Goal: Check status: Check status

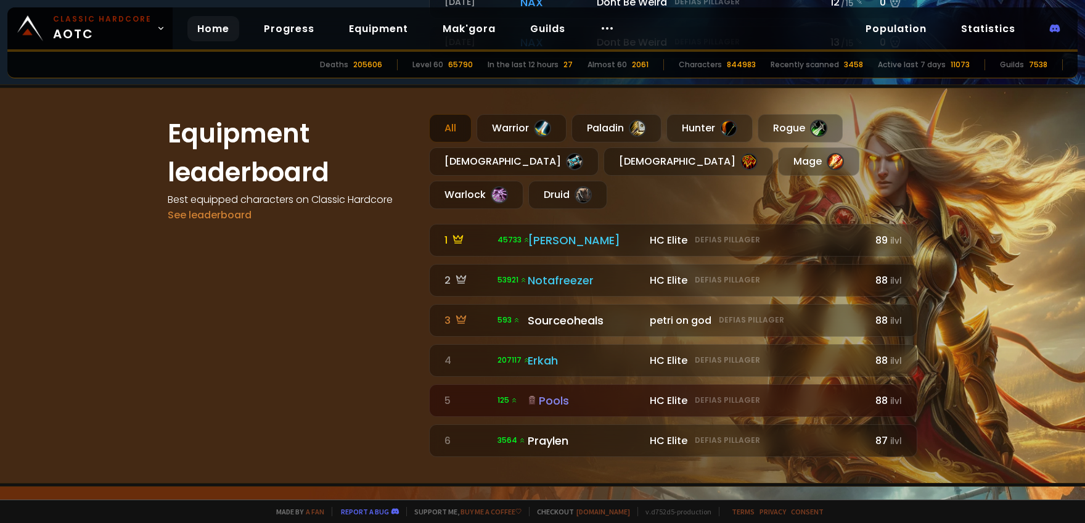
scroll to position [740, 0]
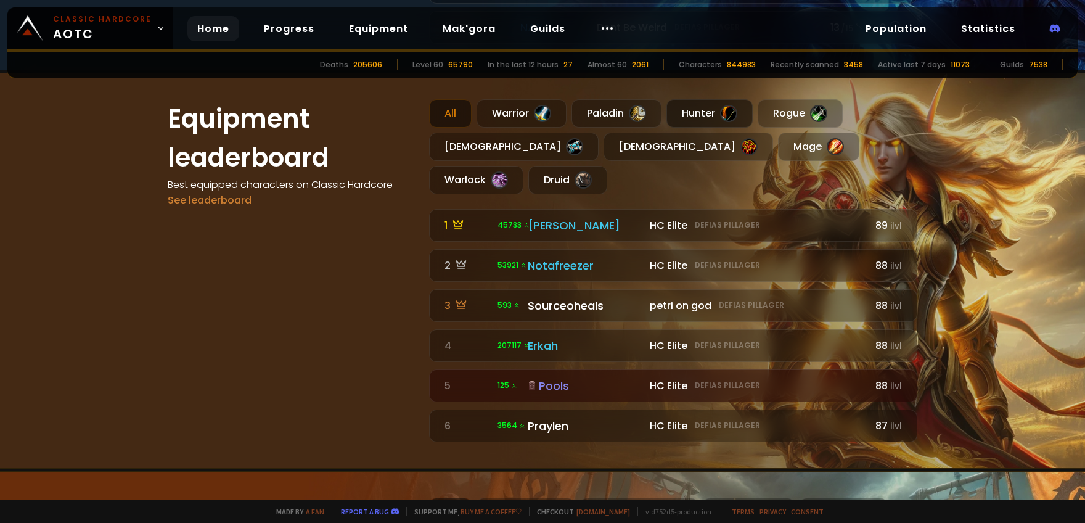
click at [698, 116] on div "Hunter" at bounding box center [709, 113] width 86 height 28
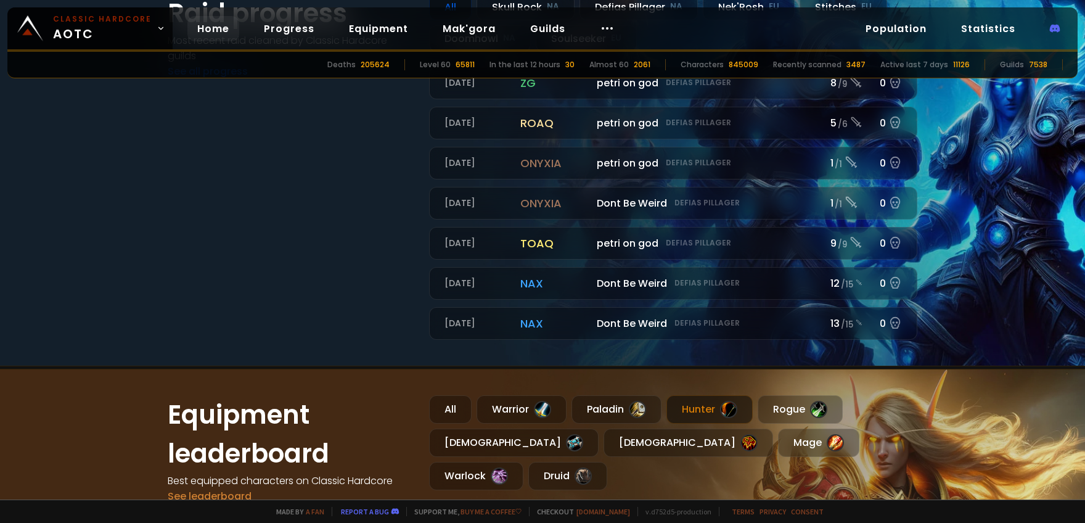
scroll to position [148, 0]
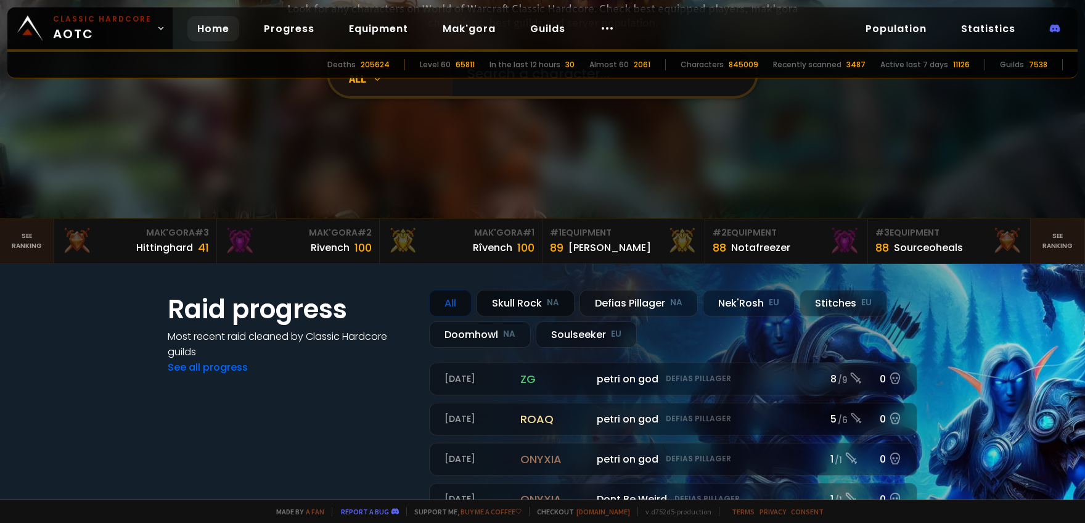
click at [519, 306] on div "Skull Rock NA" at bounding box center [525, 303] width 98 height 27
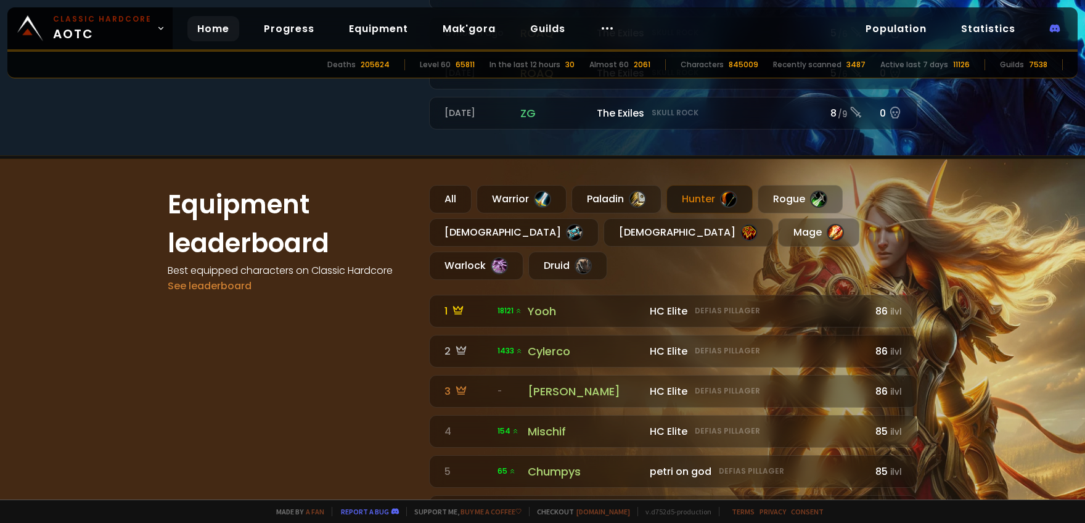
scroll to position [740, 0]
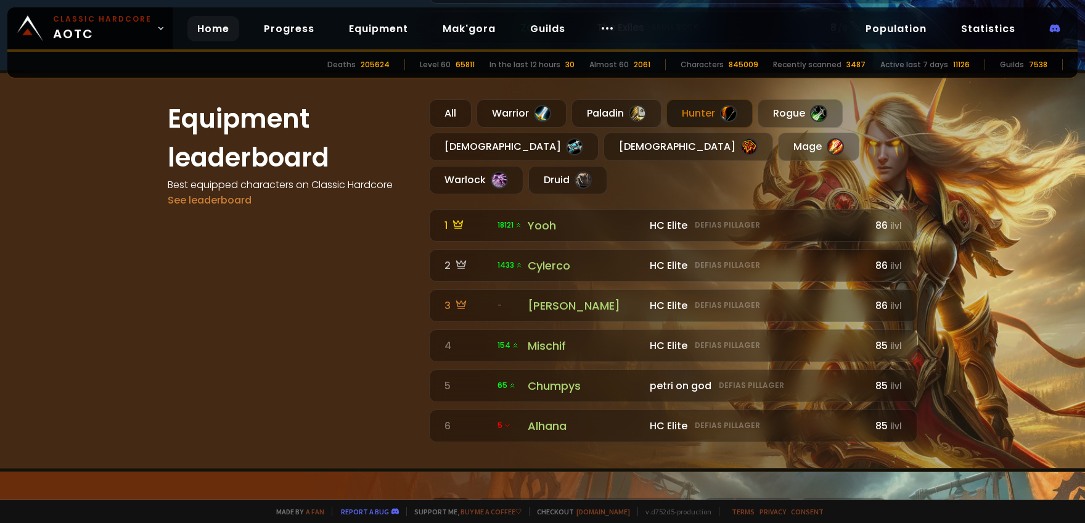
click at [245, 213] on div "Equipment leaderboard Best equipped characters on Classic Hardcore See leaderbo…" at bounding box center [291, 270] width 247 height 343
click at [229, 203] on link "See leaderboard" at bounding box center [210, 200] width 84 height 14
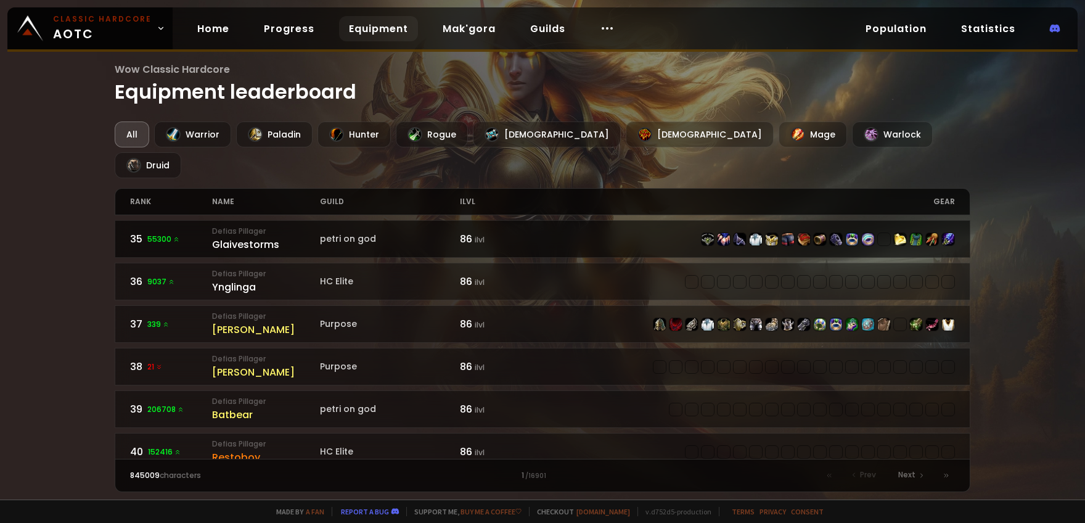
scroll to position [1531, 0]
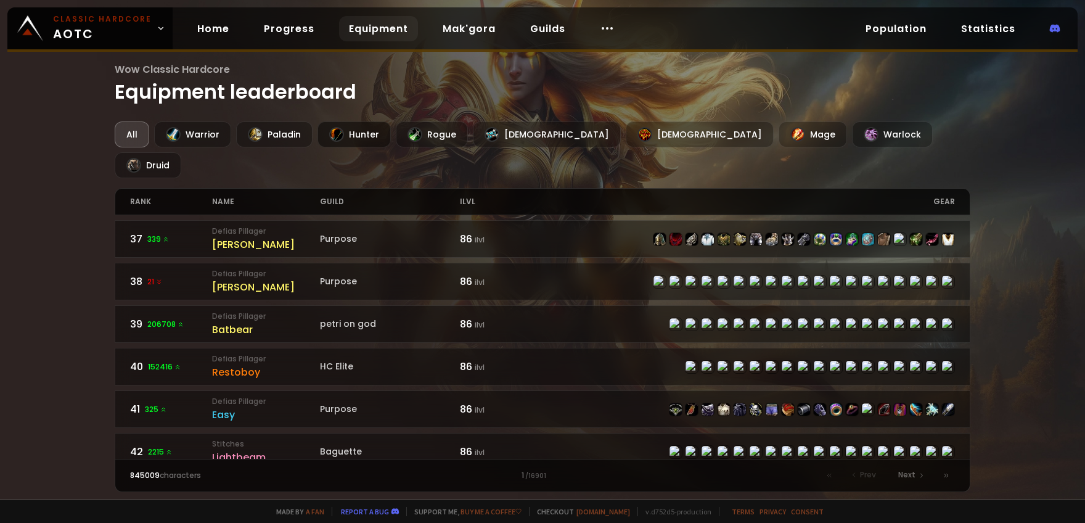
click at [351, 134] on div "Hunter" at bounding box center [353, 134] width 73 height 26
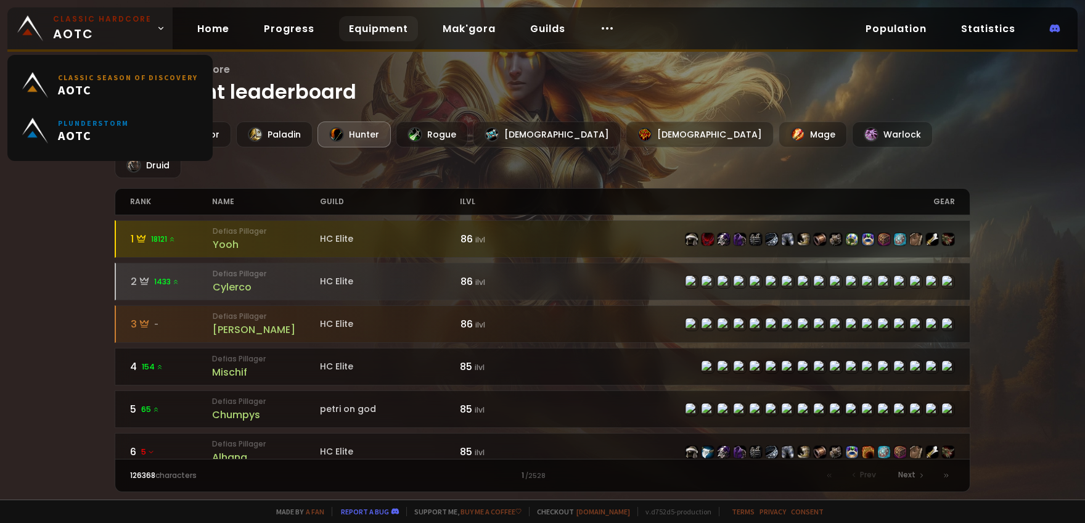
click at [158, 31] on icon at bounding box center [161, 28] width 9 height 9
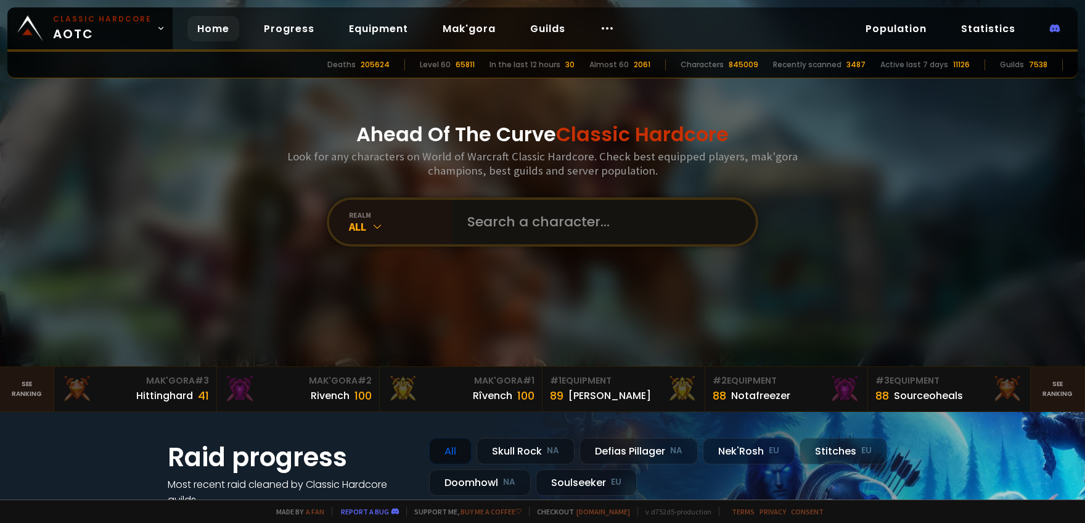
click at [479, 214] on input "text" at bounding box center [600, 222] width 281 height 44
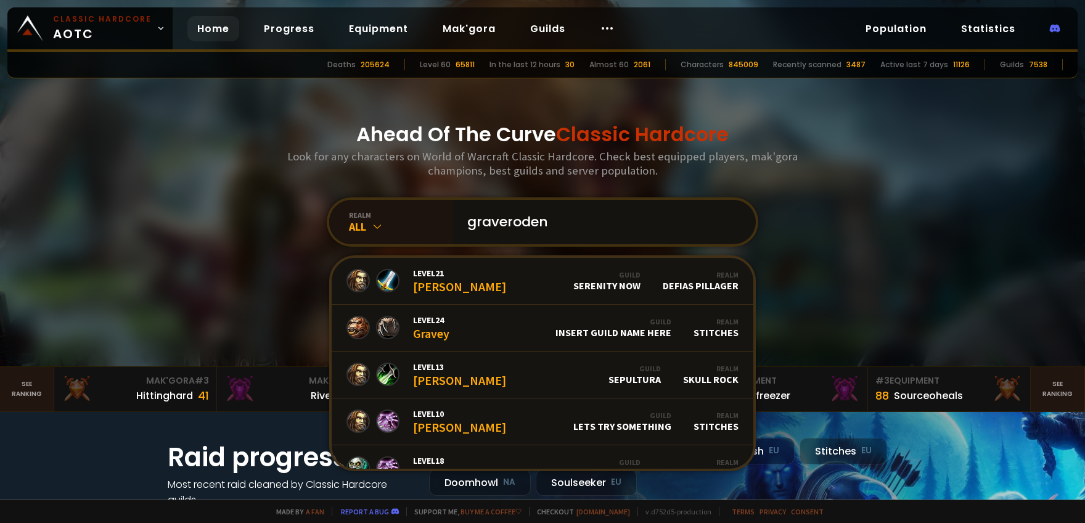
type input "graverodent"
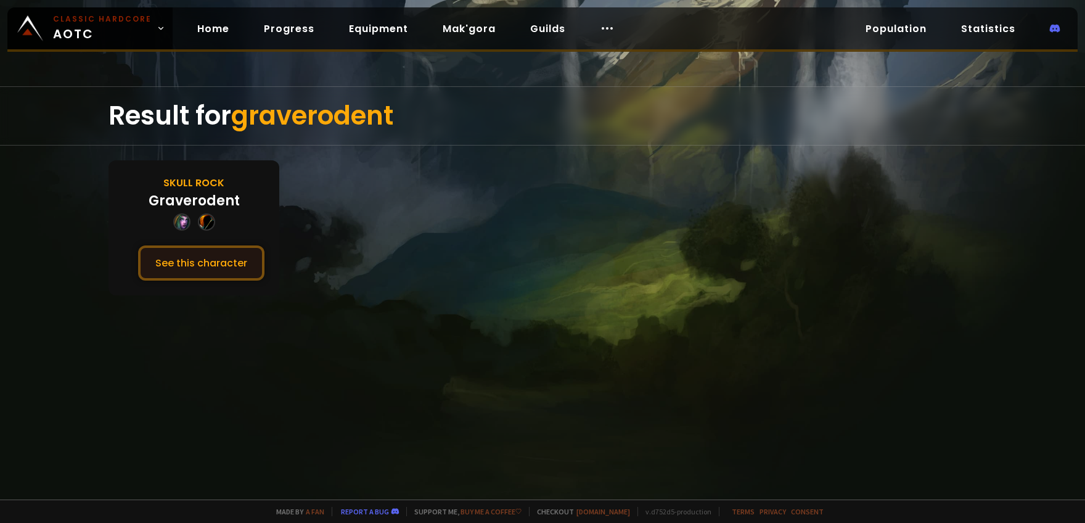
click at [198, 259] on button "See this character" at bounding box center [201, 262] width 126 height 35
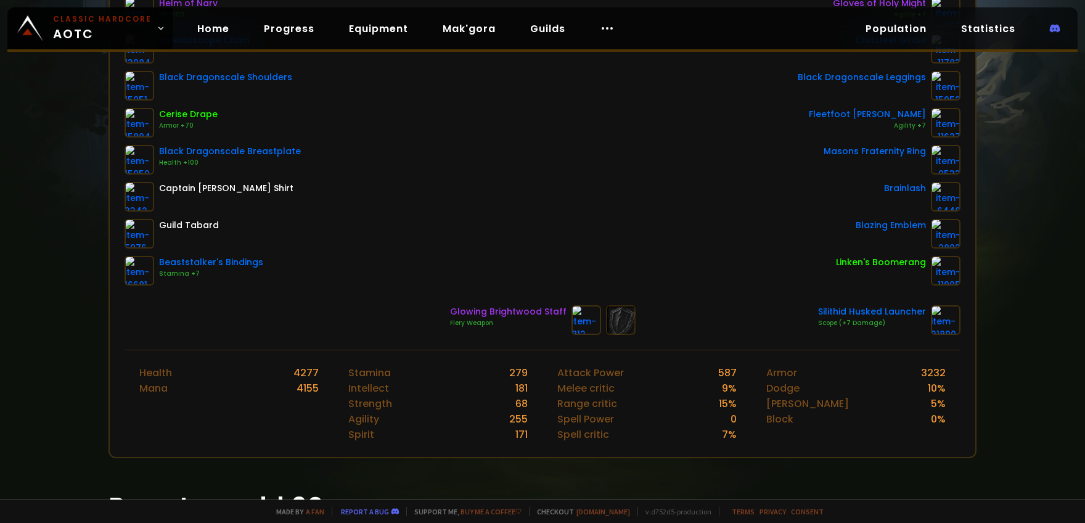
scroll to position [108, 0]
